Goal: Transaction & Acquisition: Obtain resource

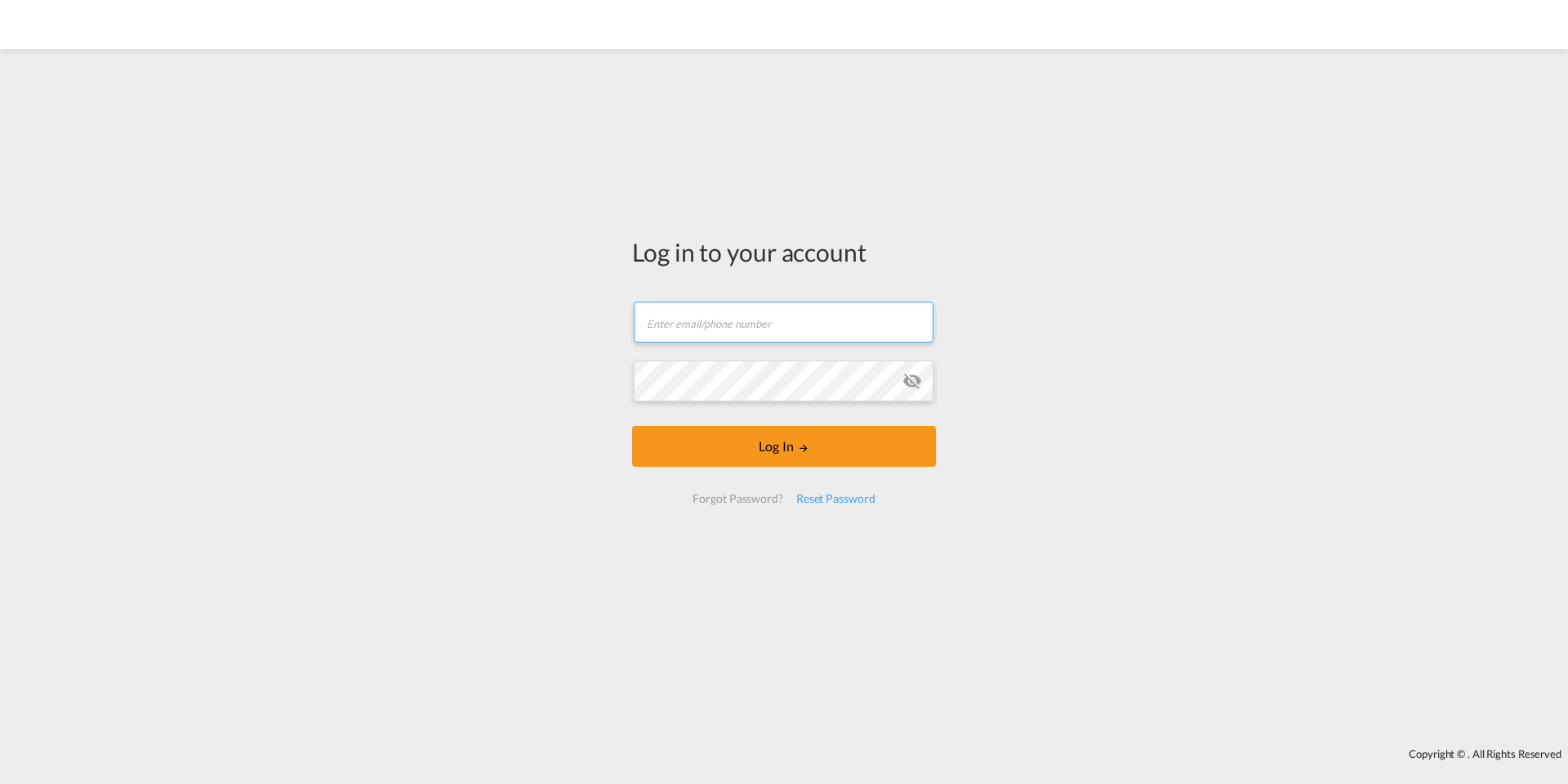
type input "[EMAIL_ADDRESS][DOMAIN_NAME]"
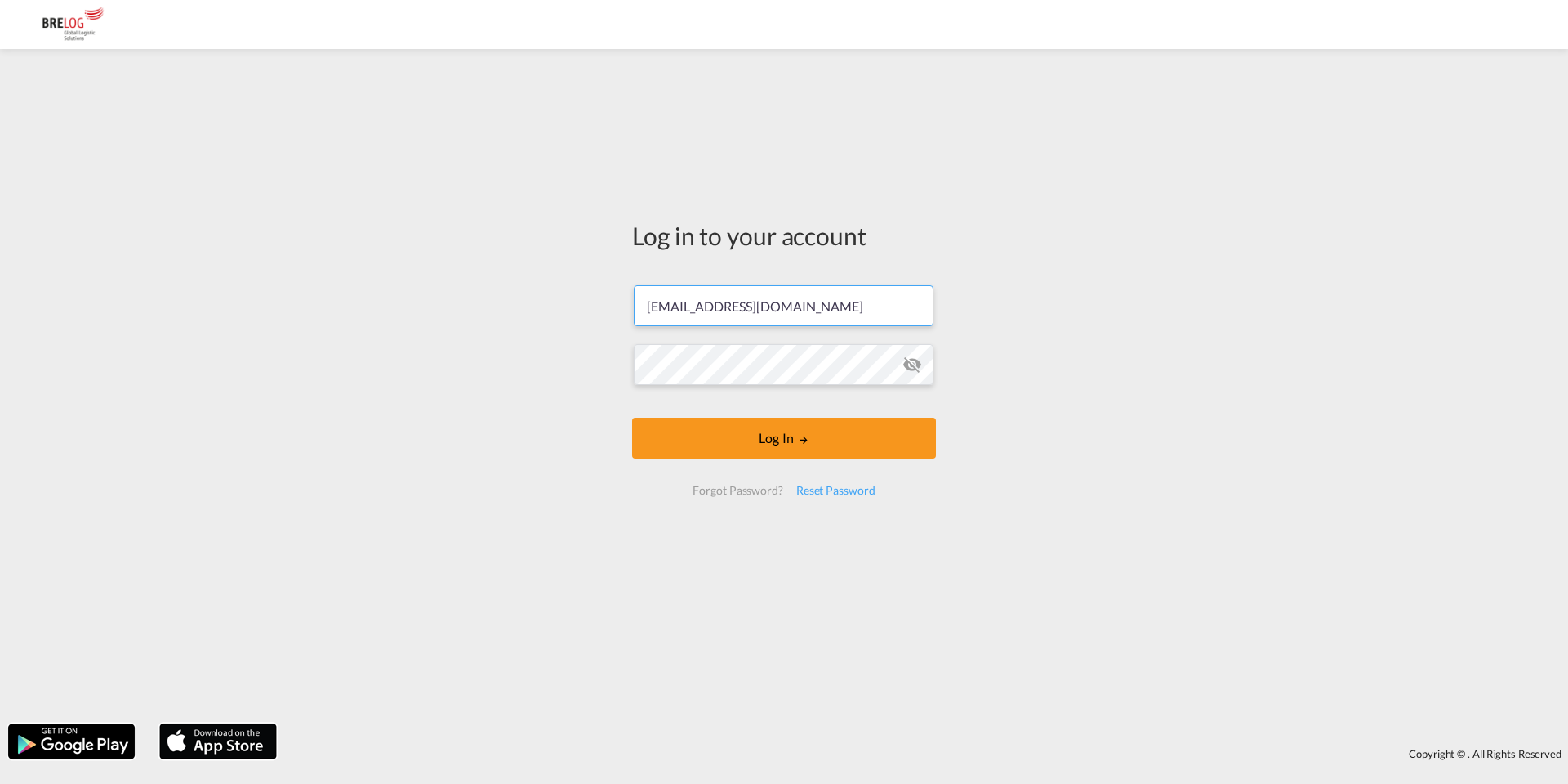
click at [735, 473] on form "[EMAIL_ADDRESS][DOMAIN_NAME] Password field is required Log In Forgot Password?…" at bounding box center [784, 391] width 304 height 243
click at [738, 447] on button "Log In" at bounding box center [784, 437] width 304 height 40
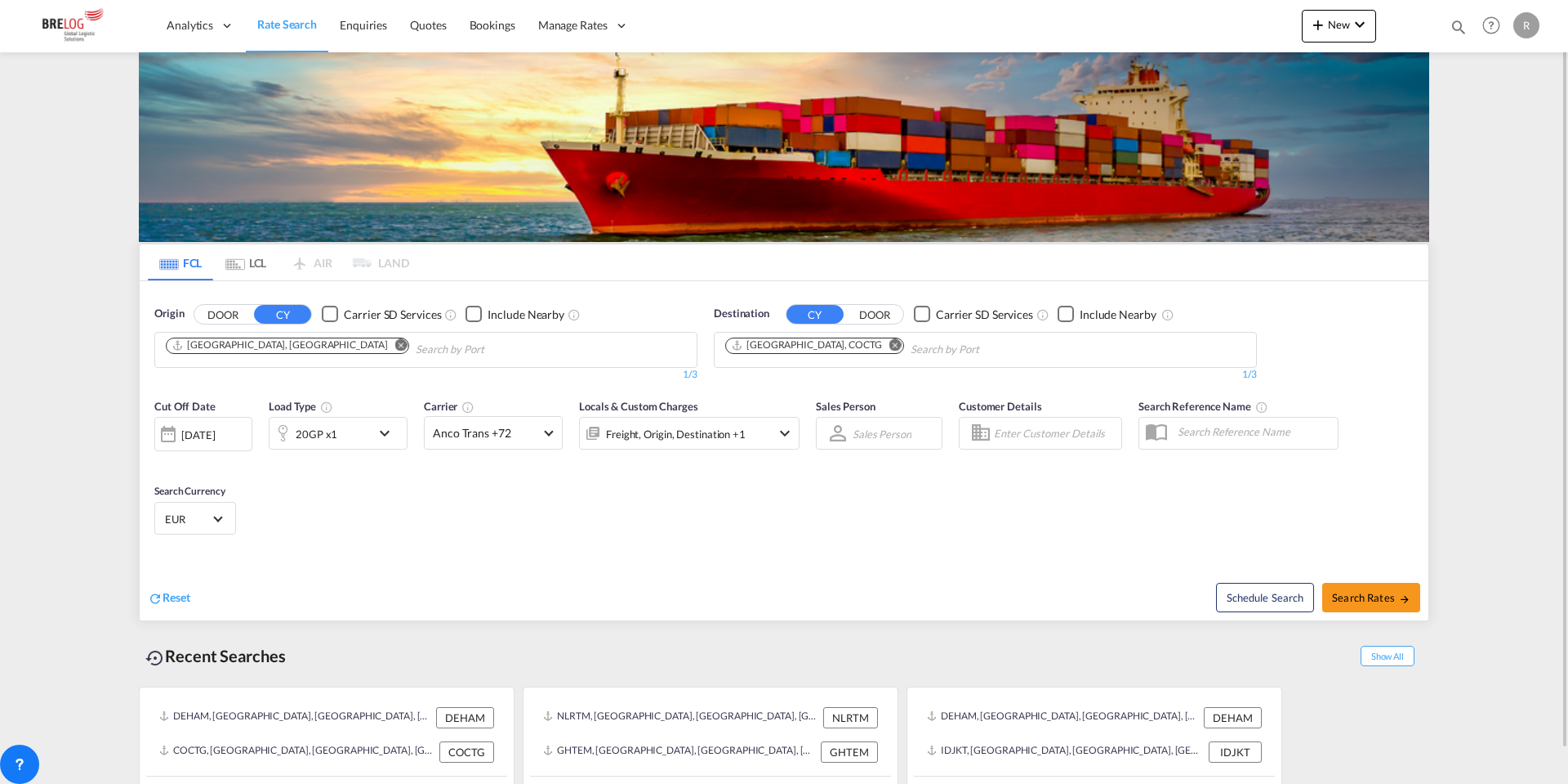
click at [879, 342] on button "Remove" at bounding box center [891, 347] width 25 height 17
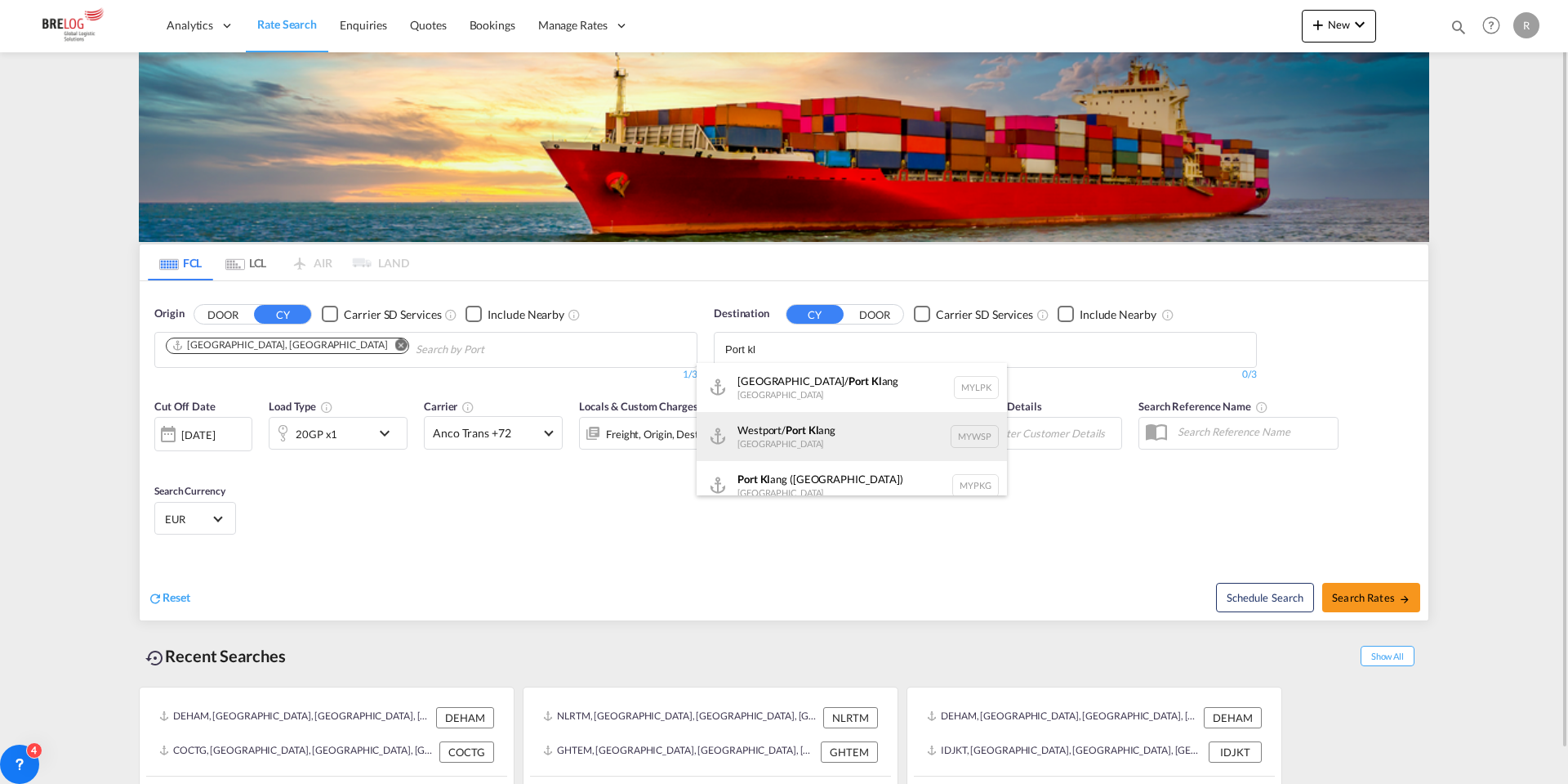
type input "Port kl"
click at [828, 418] on div "[GEOGRAPHIC_DATA]/ [GEOGRAPHIC_DATA][PERSON_NAME] [GEOGRAPHIC_DATA] MYWSP" at bounding box center [852, 436] width 310 height 49
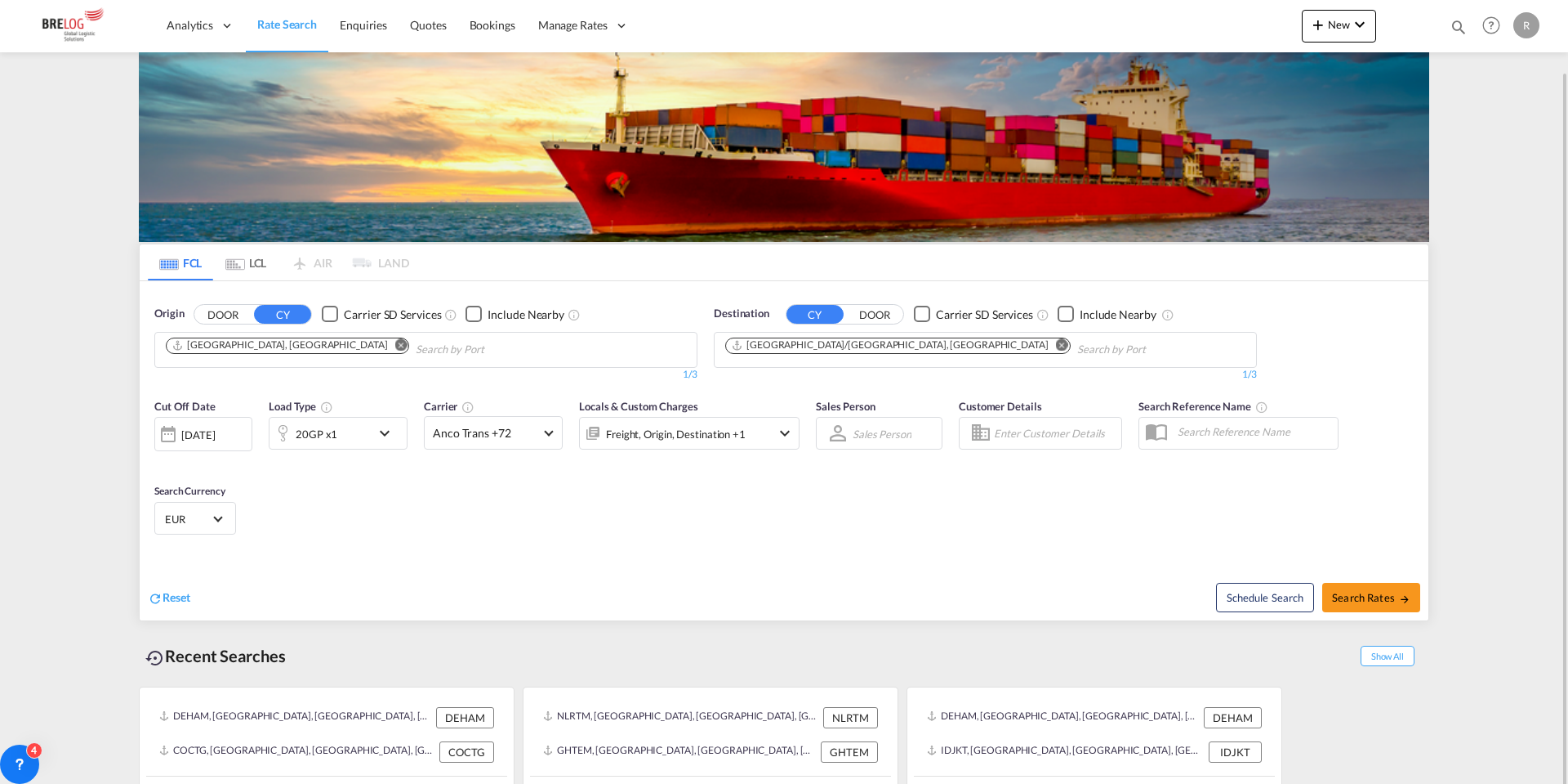
scroll to position [36, 0]
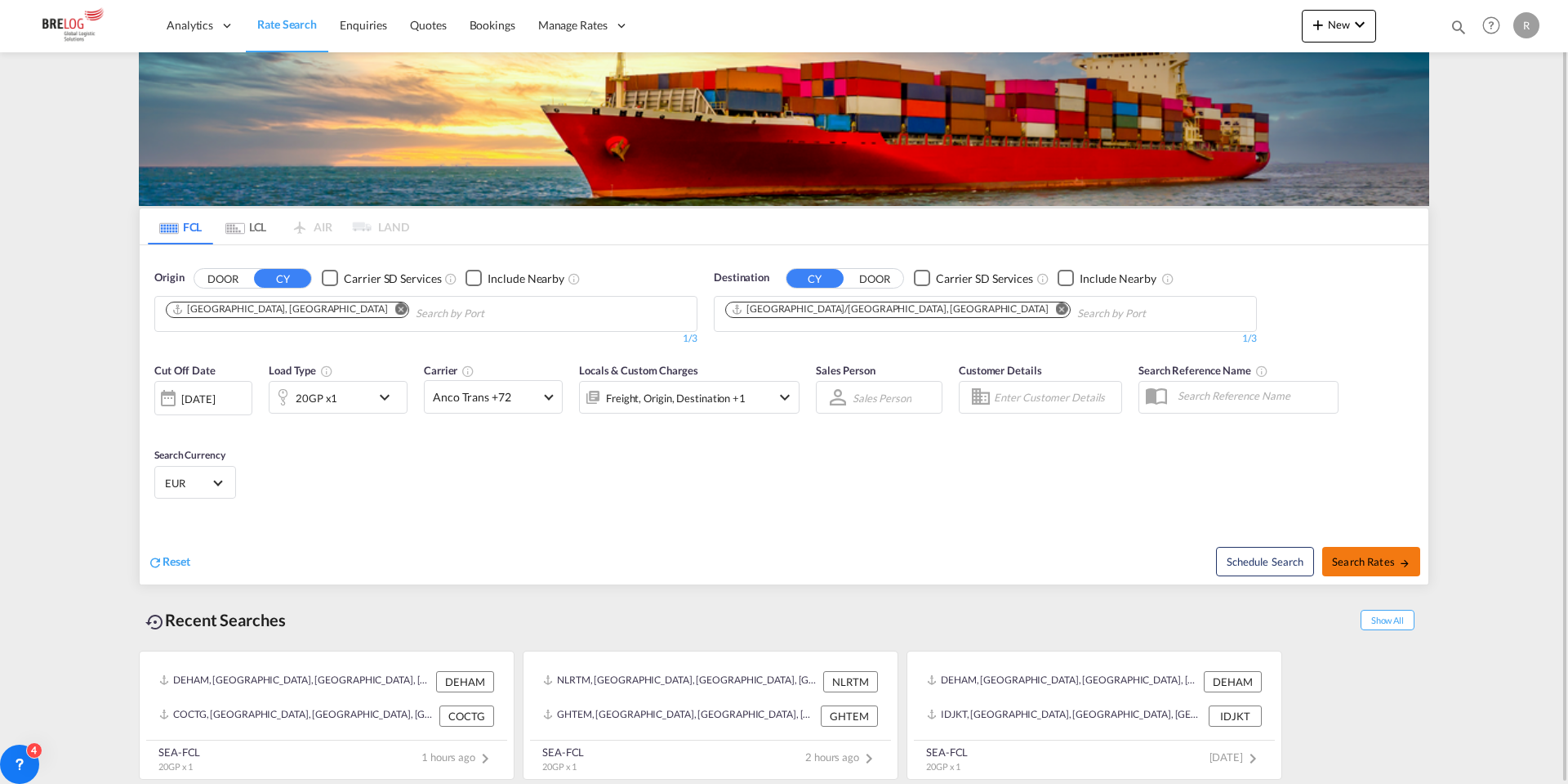
click at [1406, 564] on md-icon "icon-arrow-right" at bounding box center [1404, 563] width 11 height 11
type input "DEHAM to MYWSP / [DATE]"
